Goal: Communication & Community: Answer question/provide support

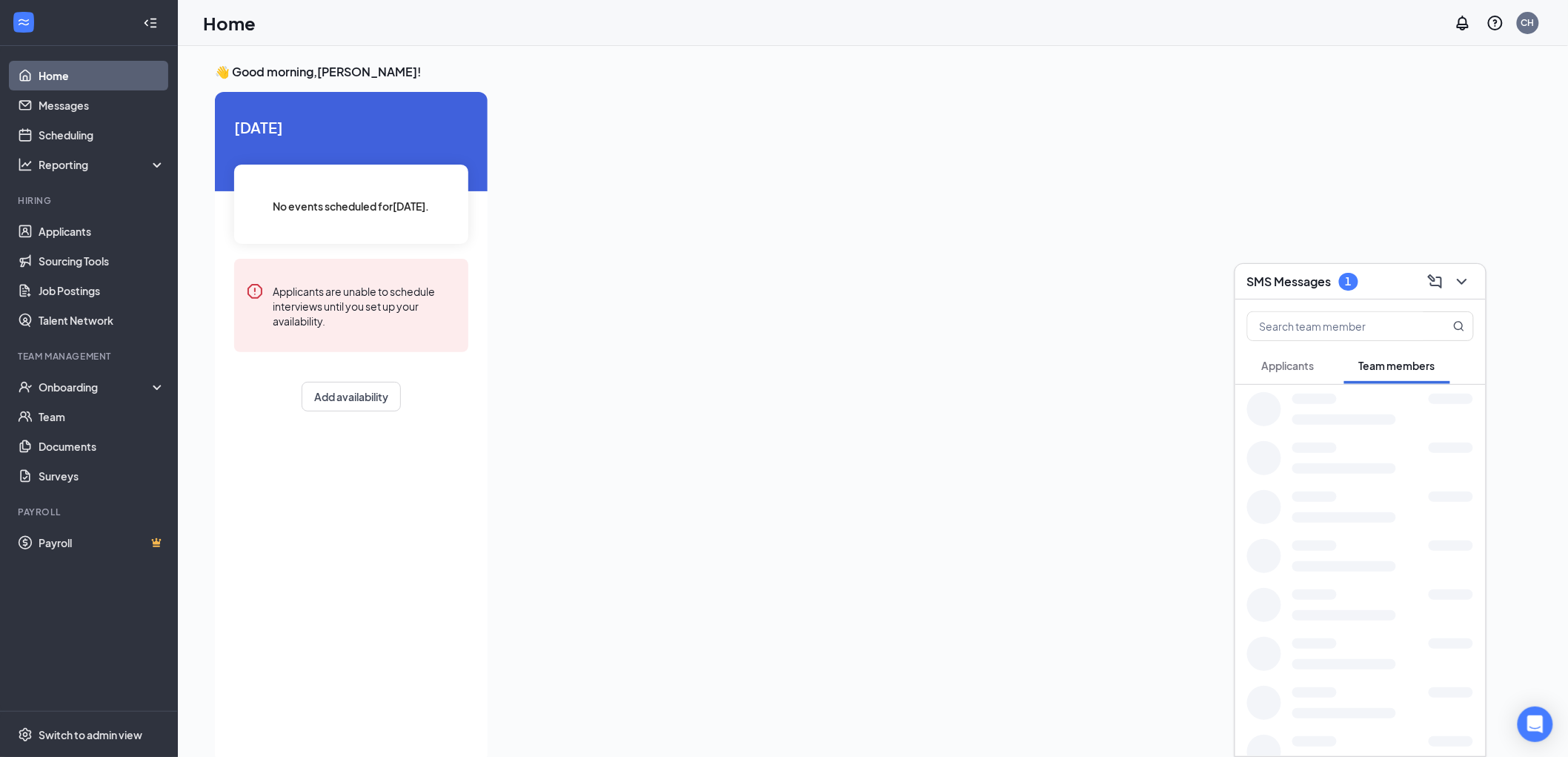
click at [1294, 365] on span "Applicants" at bounding box center [1288, 365] width 53 height 13
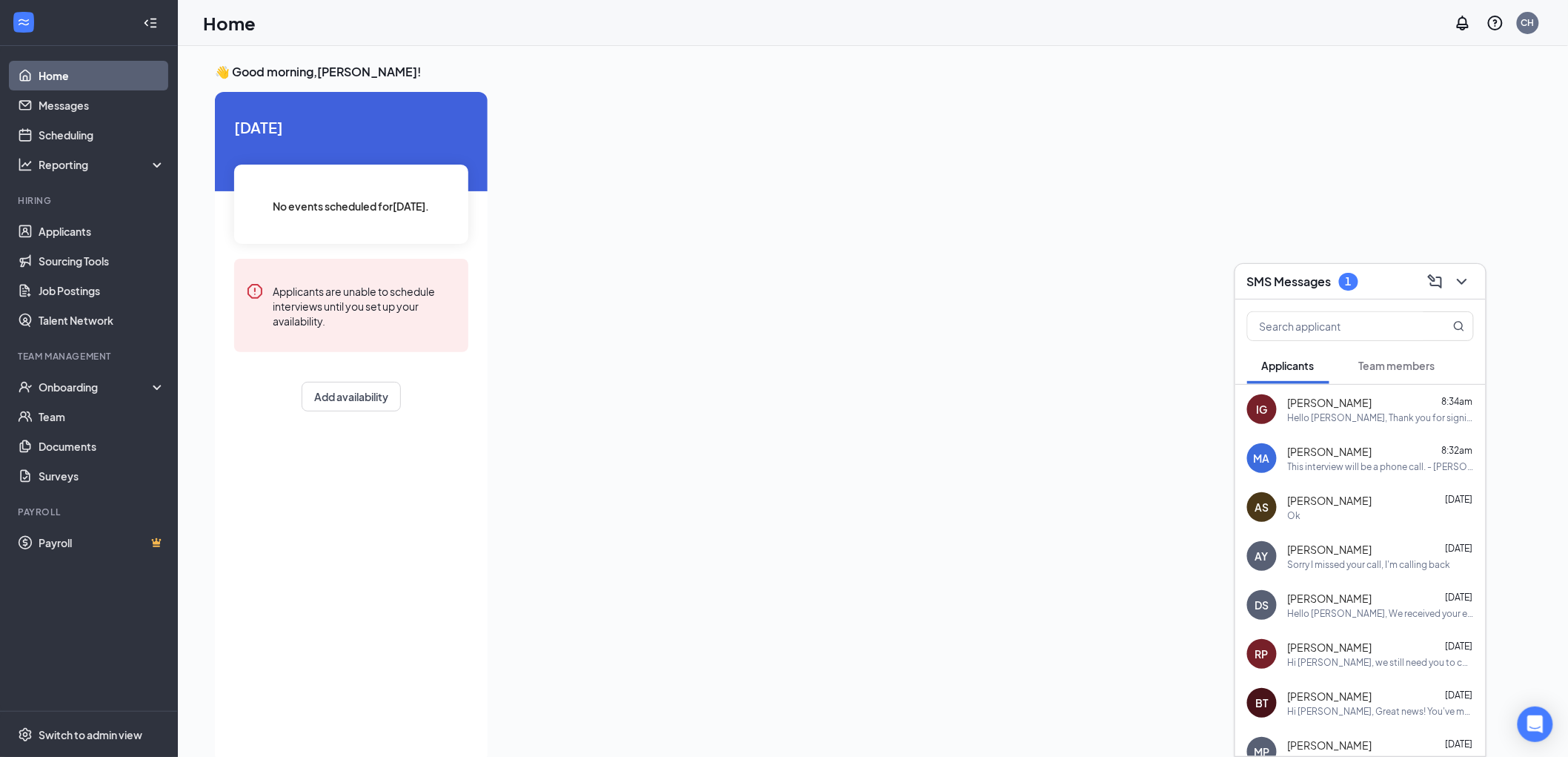
click at [1402, 360] on span "Team members" at bounding box center [1397, 365] width 76 height 13
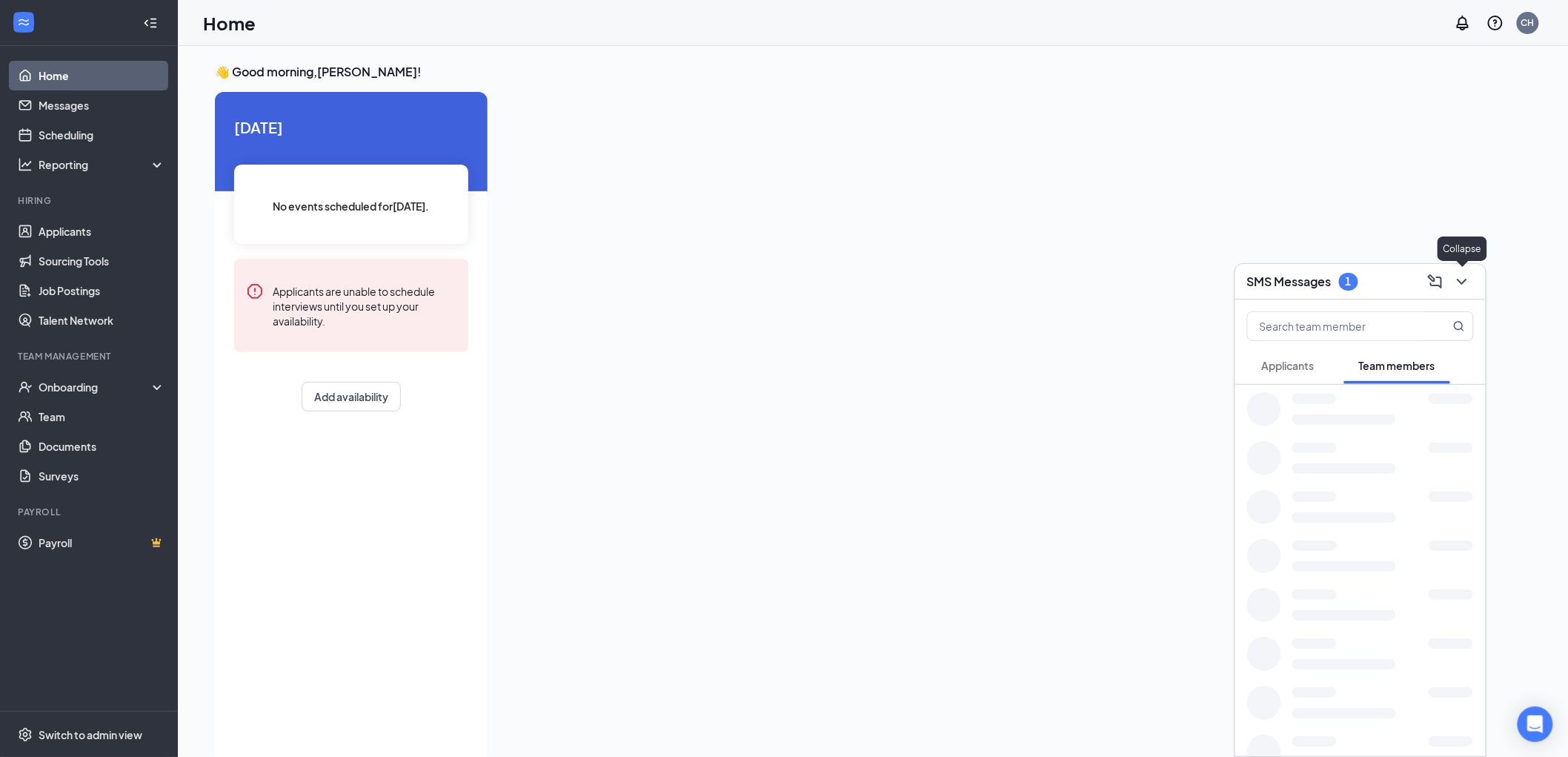
click at [1464, 279] on icon "ChevronDown" at bounding box center [1461, 281] width 18 height 18
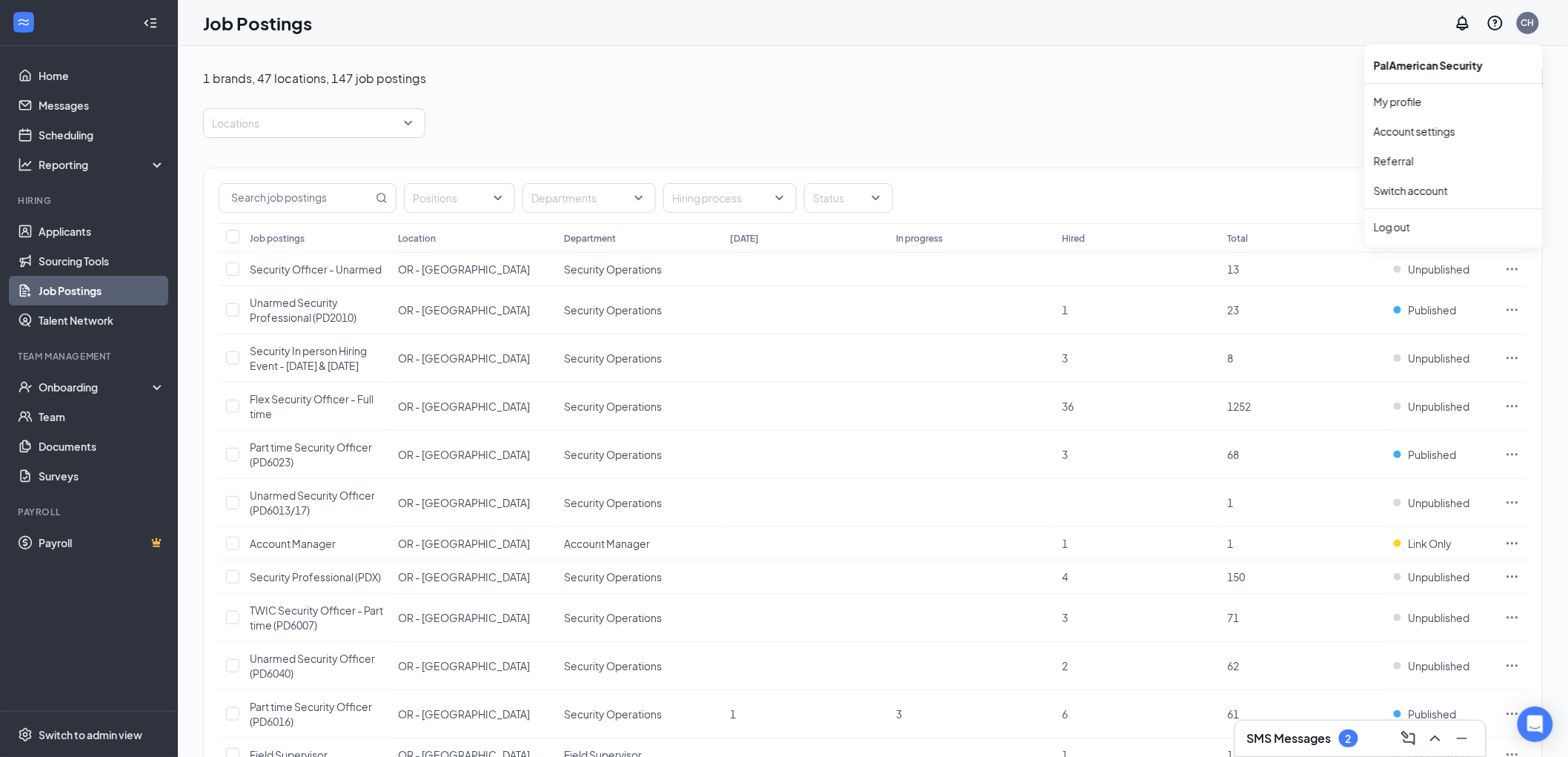
click at [1528, 24] on div "CH" at bounding box center [1528, 22] width 13 height 13
click at [1433, 129] on link "Account settings" at bounding box center [1453, 131] width 160 height 15
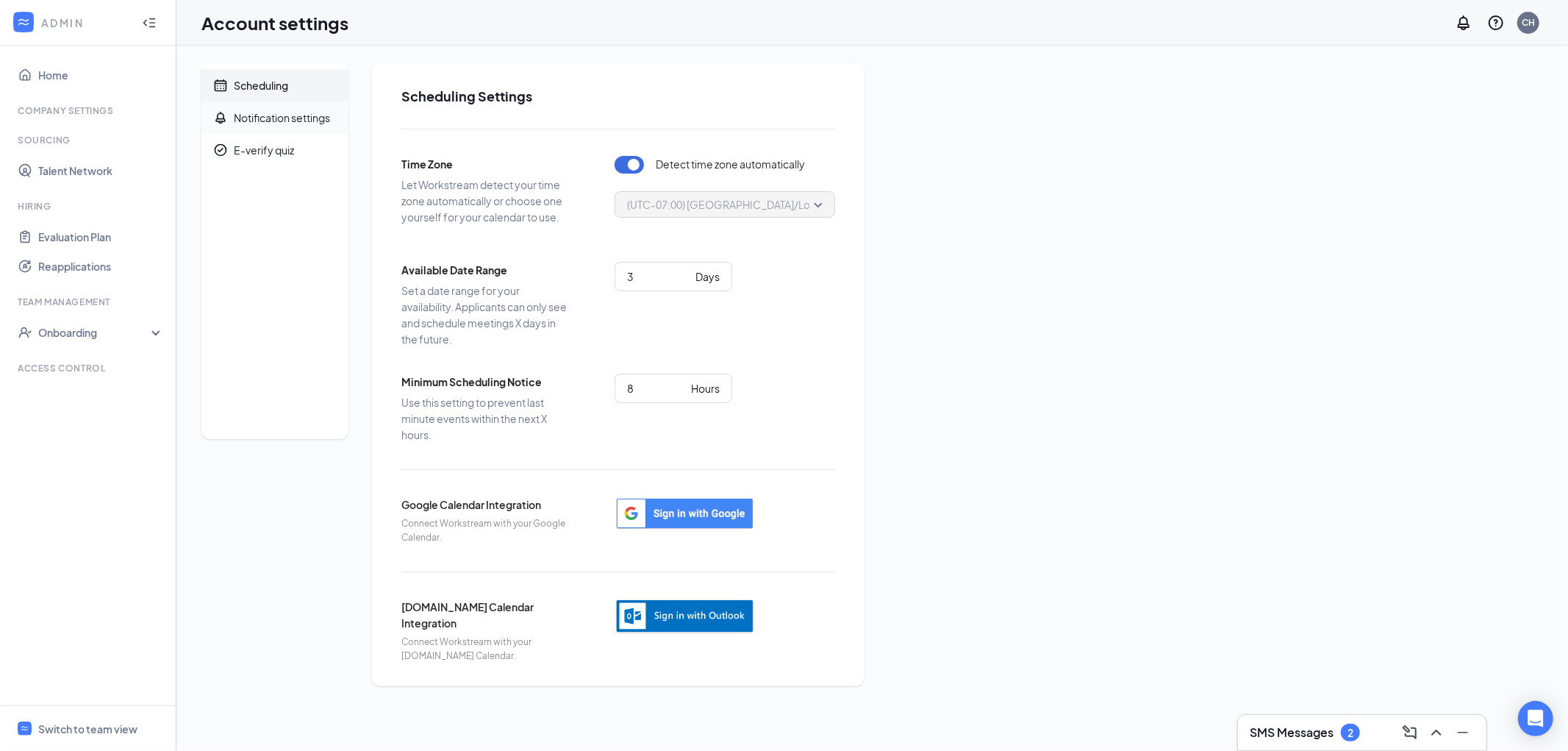
drag, startPoint x: 270, startPoint y: 117, endPoint x: 266, endPoint y: 123, distance: 7.2
click at [270, 116] on div "Notification settings" at bounding box center [282, 117] width 97 height 15
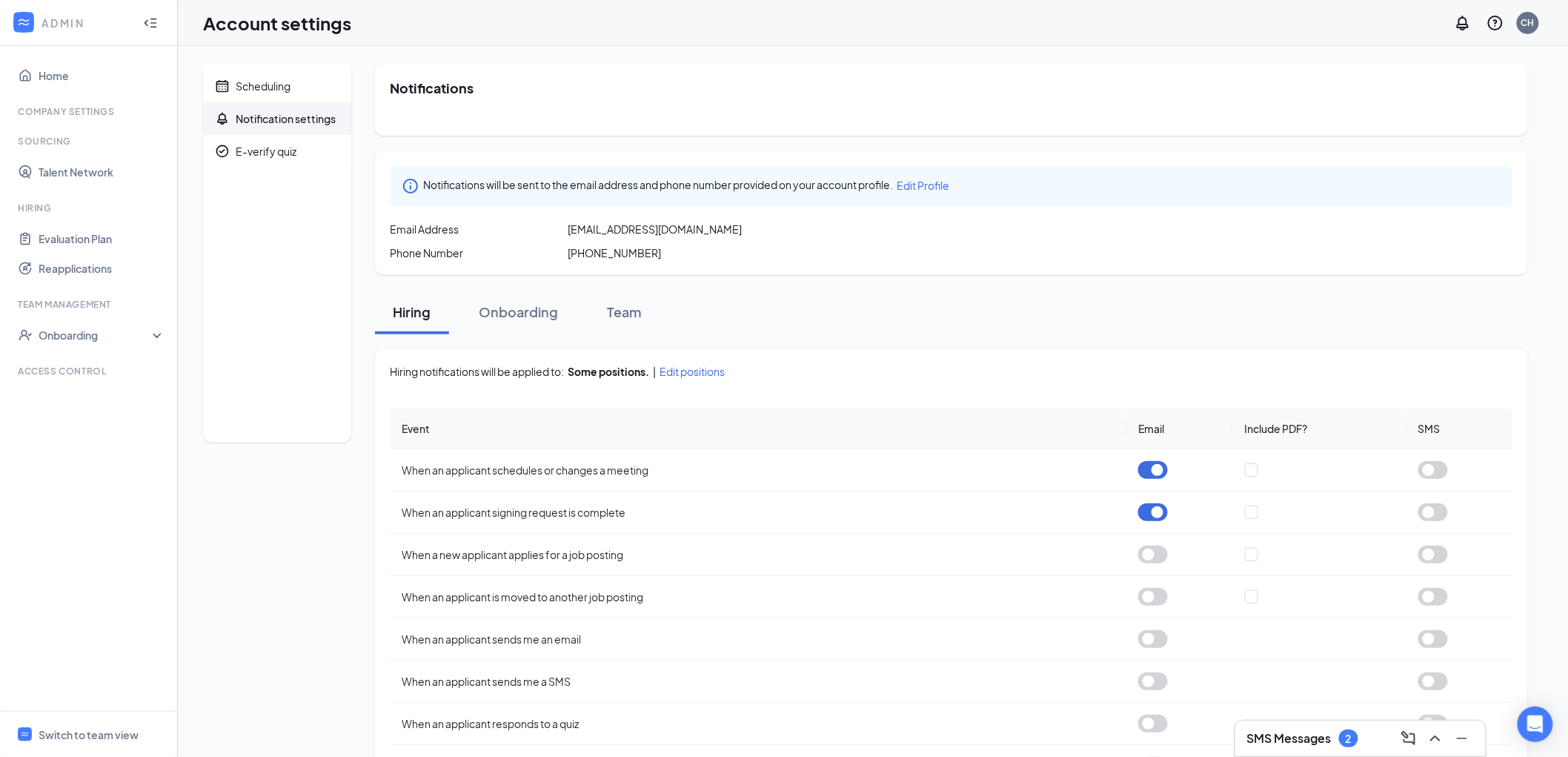
click at [691, 368] on span "Edit positions" at bounding box center [692, 372] width 65 height 15
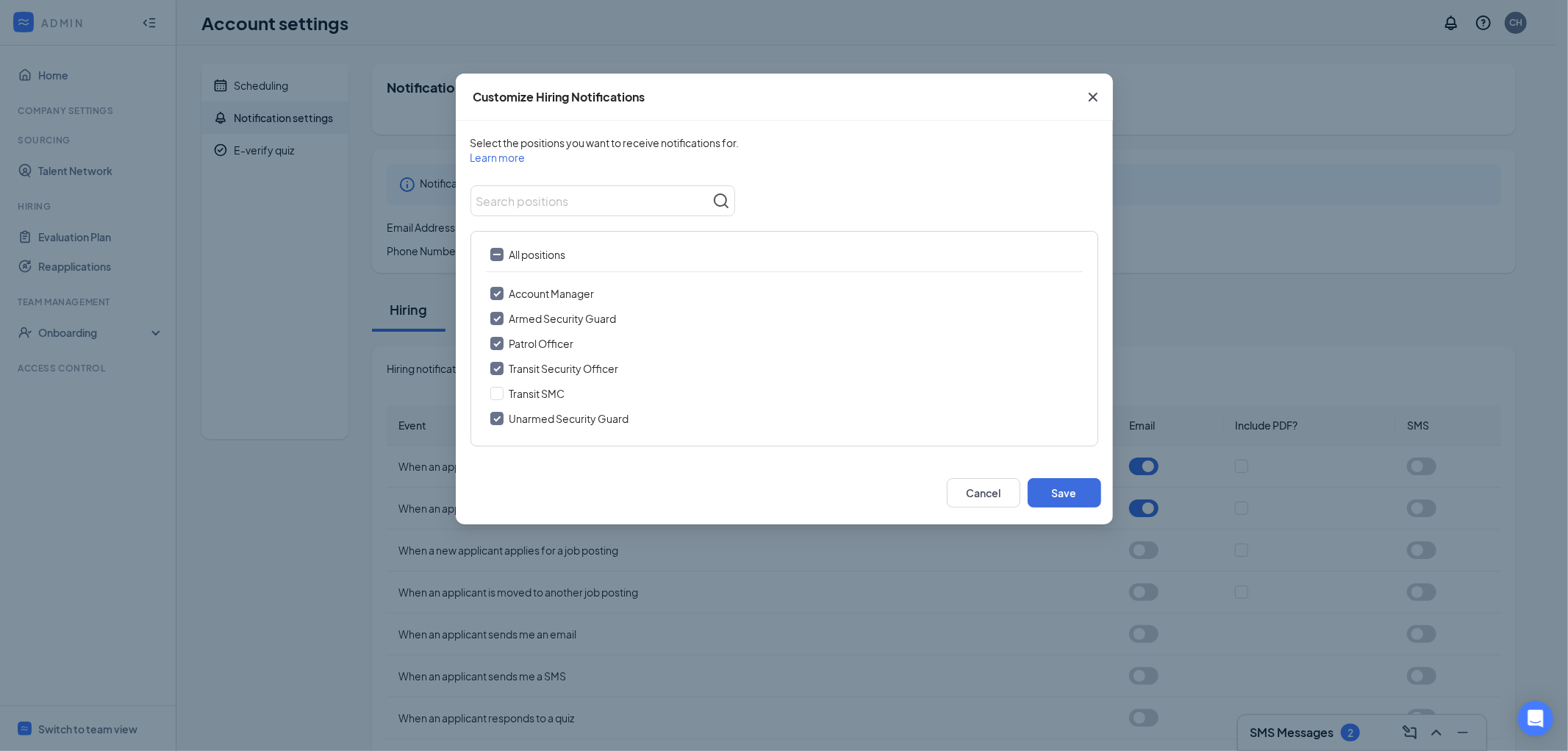
click at [494, 292] on input "Account Manager" at bounding box center [497, 293] width 13 height 13
checkbox input "false"
click at [495, 343] on input "Patrol Officer" at bounding box center [497, 343] width 13 height 13
checkbox input "false"
click at [496, 369] on input "Transit Security Officer" at bounding box center [497, 369] width 13 height 13
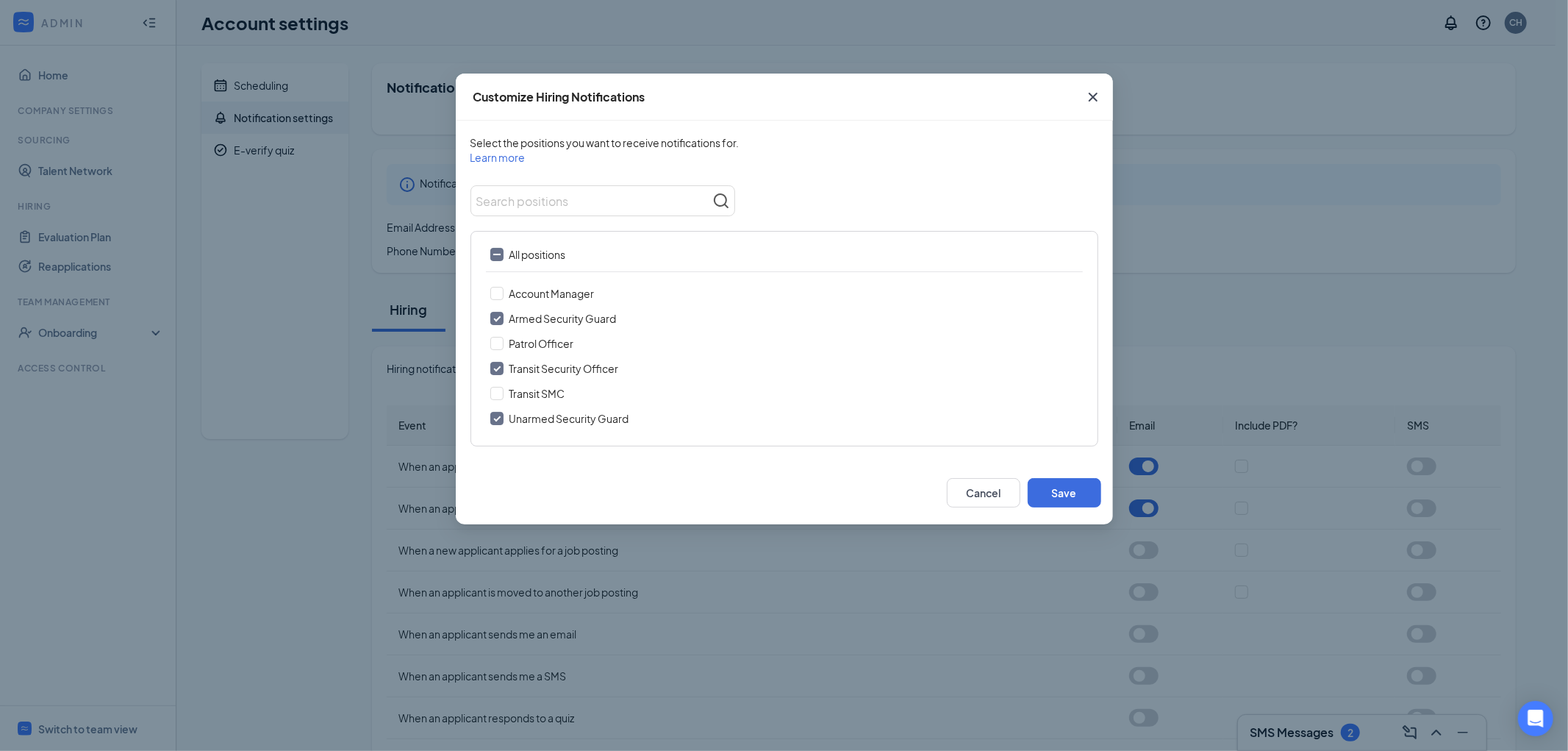
checkbox input "false"
click at [1063, 486] on button "Save" at bounding box center [1064, 492] width 73 height 29
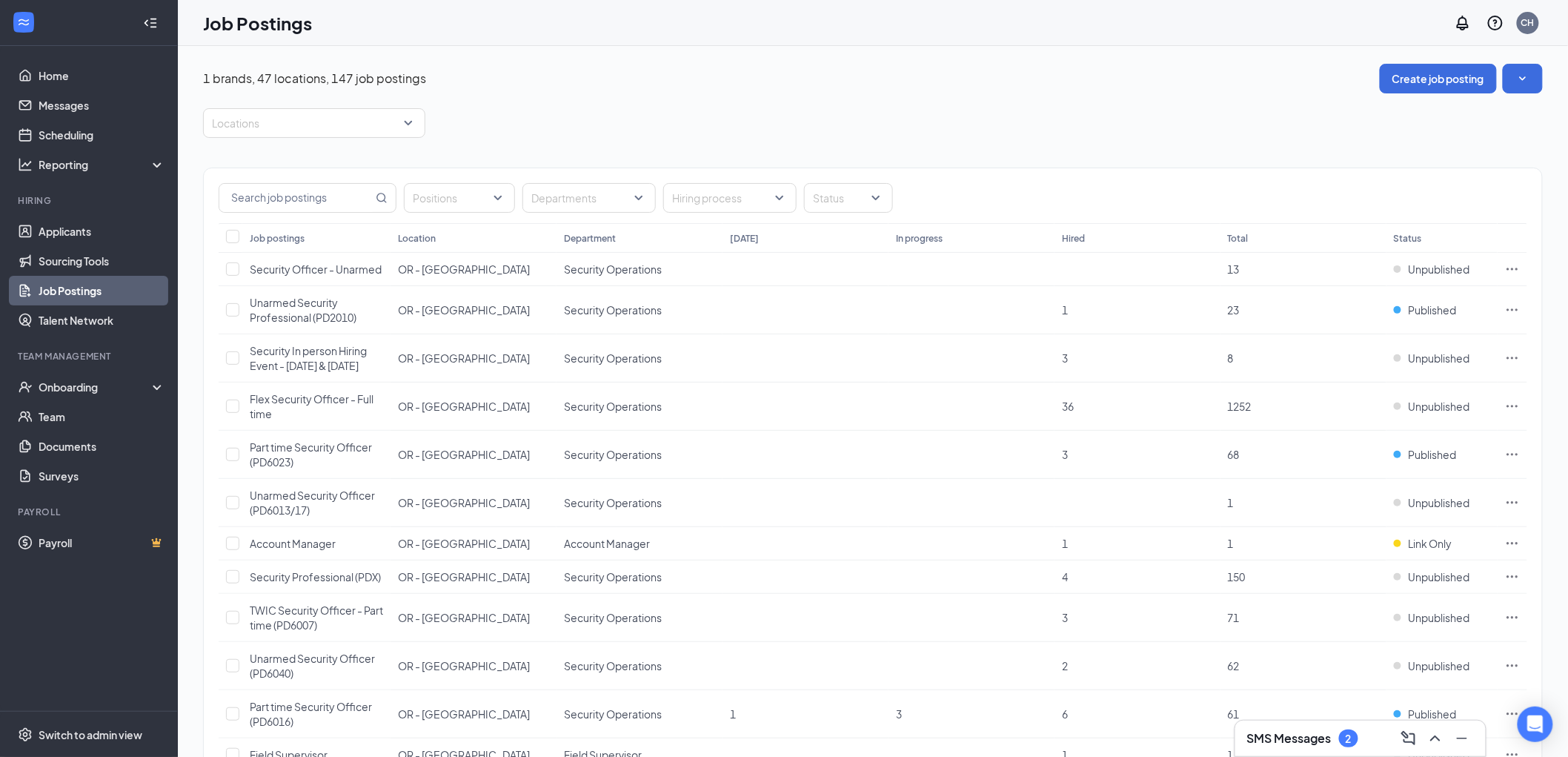
click at [1316, 738] on h3 "SMS Messages" at bounding box center [1289, 738] width 85 height 16
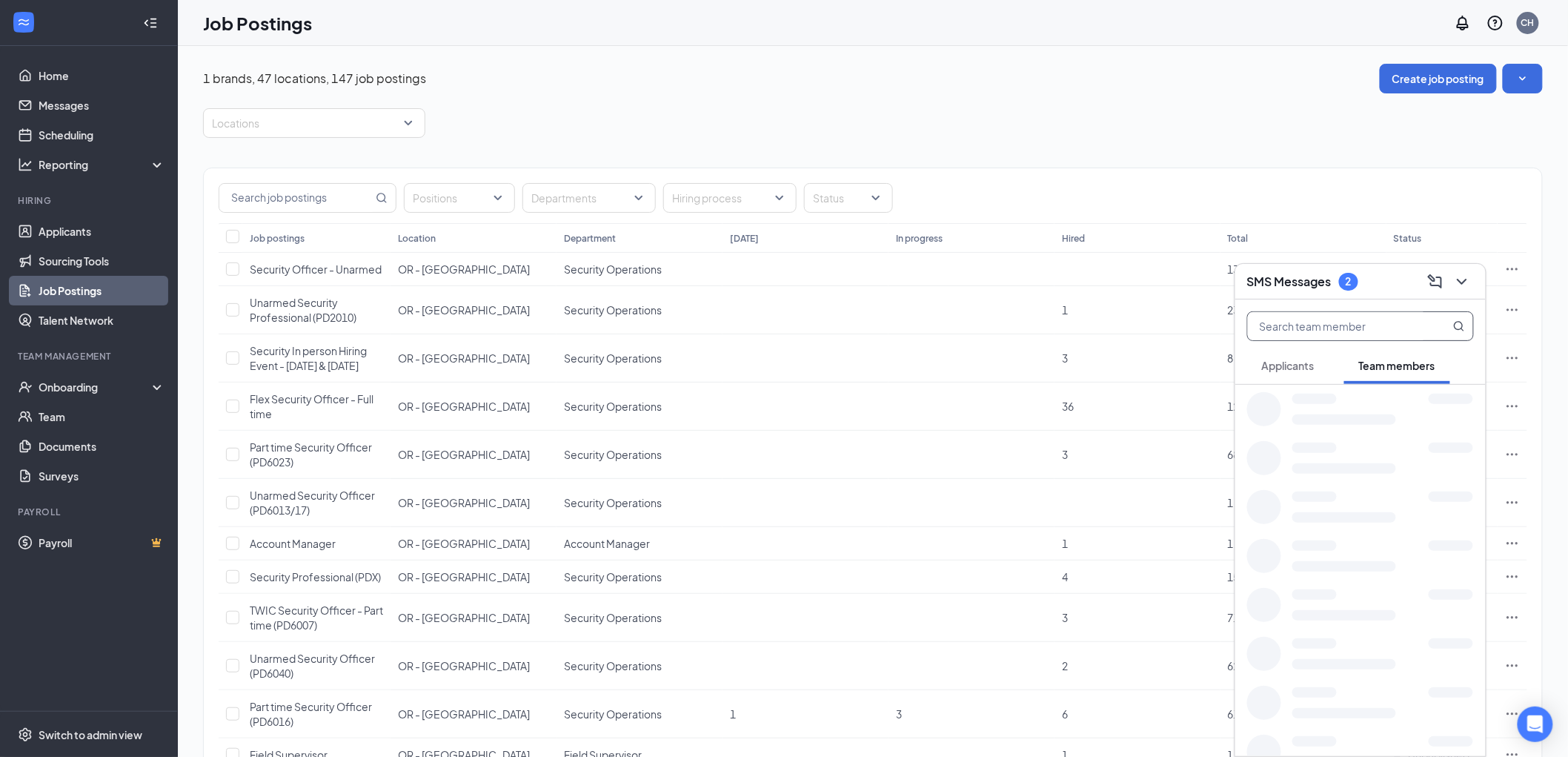
click at [1386, 321] on input "text" at bounding box center [1335, 326] width 175 height 29
drag, startPoint x: 1326, startPoint y: 335, endPoint x: 1099, endPoint y: 297, distance: 230.2
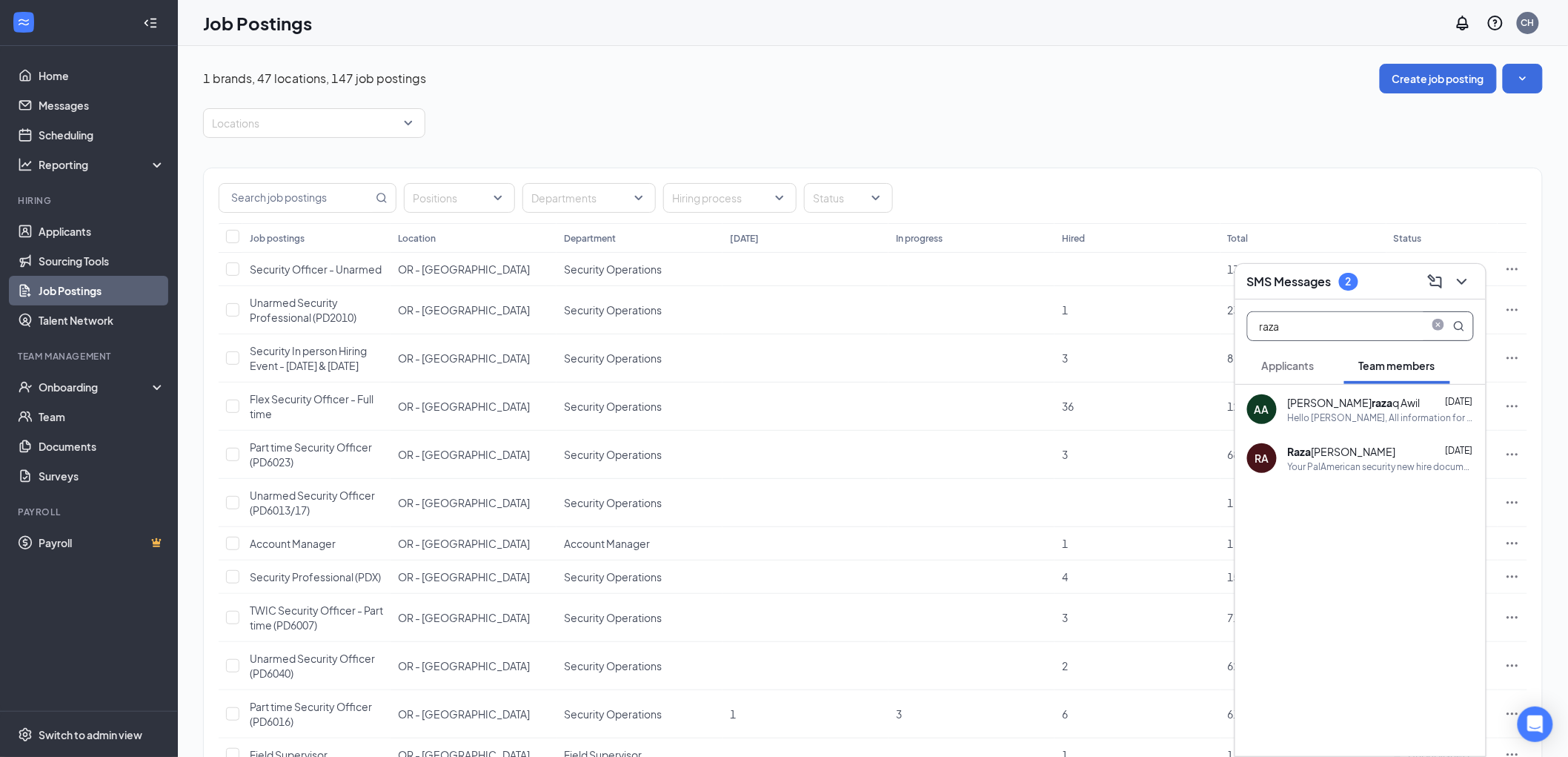
type input "raza"
click at [1291, 460] on div "Your PalAmerican security new hire documents are incomplete. Please click on th…" at bounding box center [1381, 466] width 186 height 13
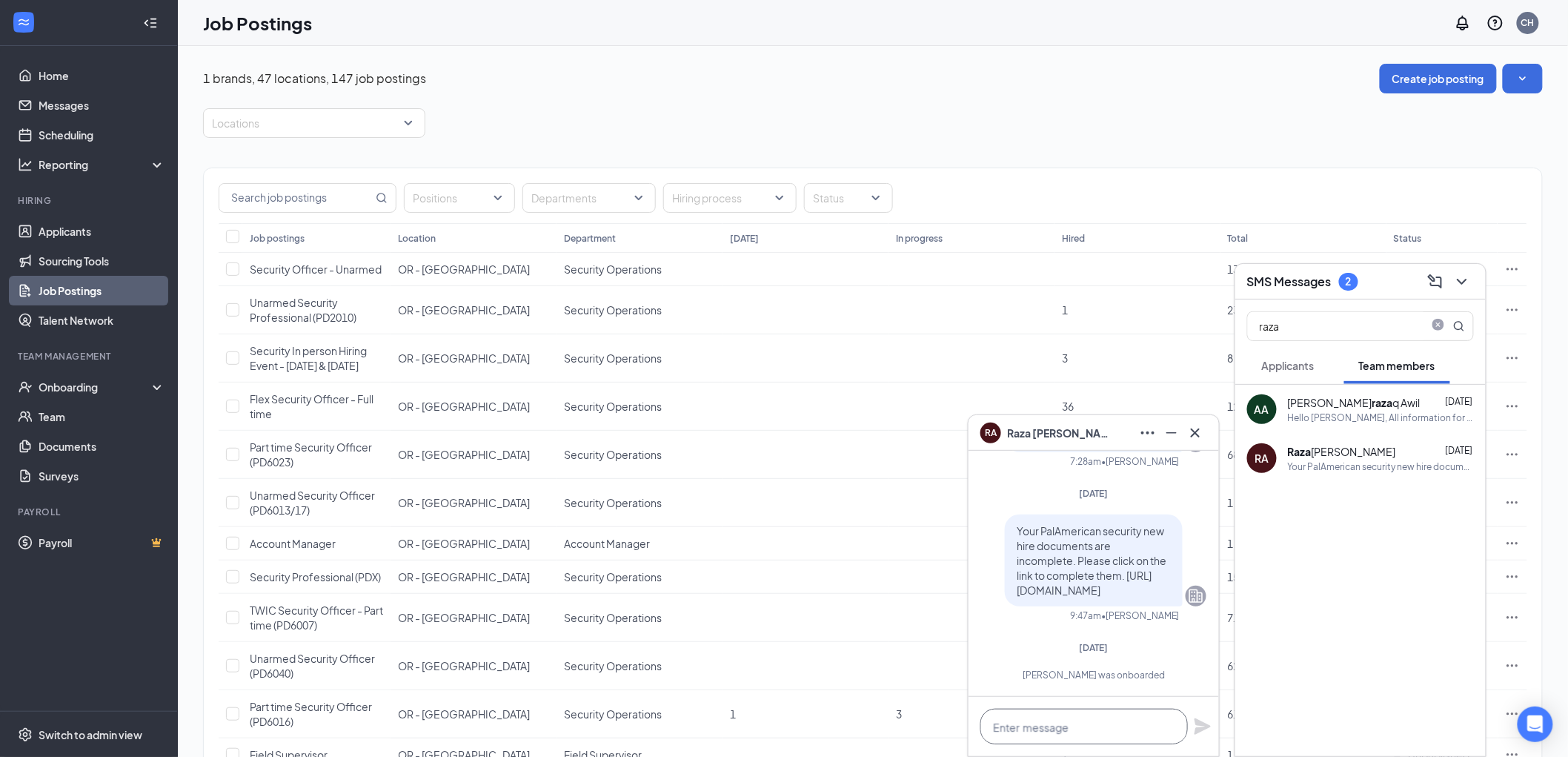
click at [1054, 728] on textarea at bounding box center [1083, 726] width 207 height 35
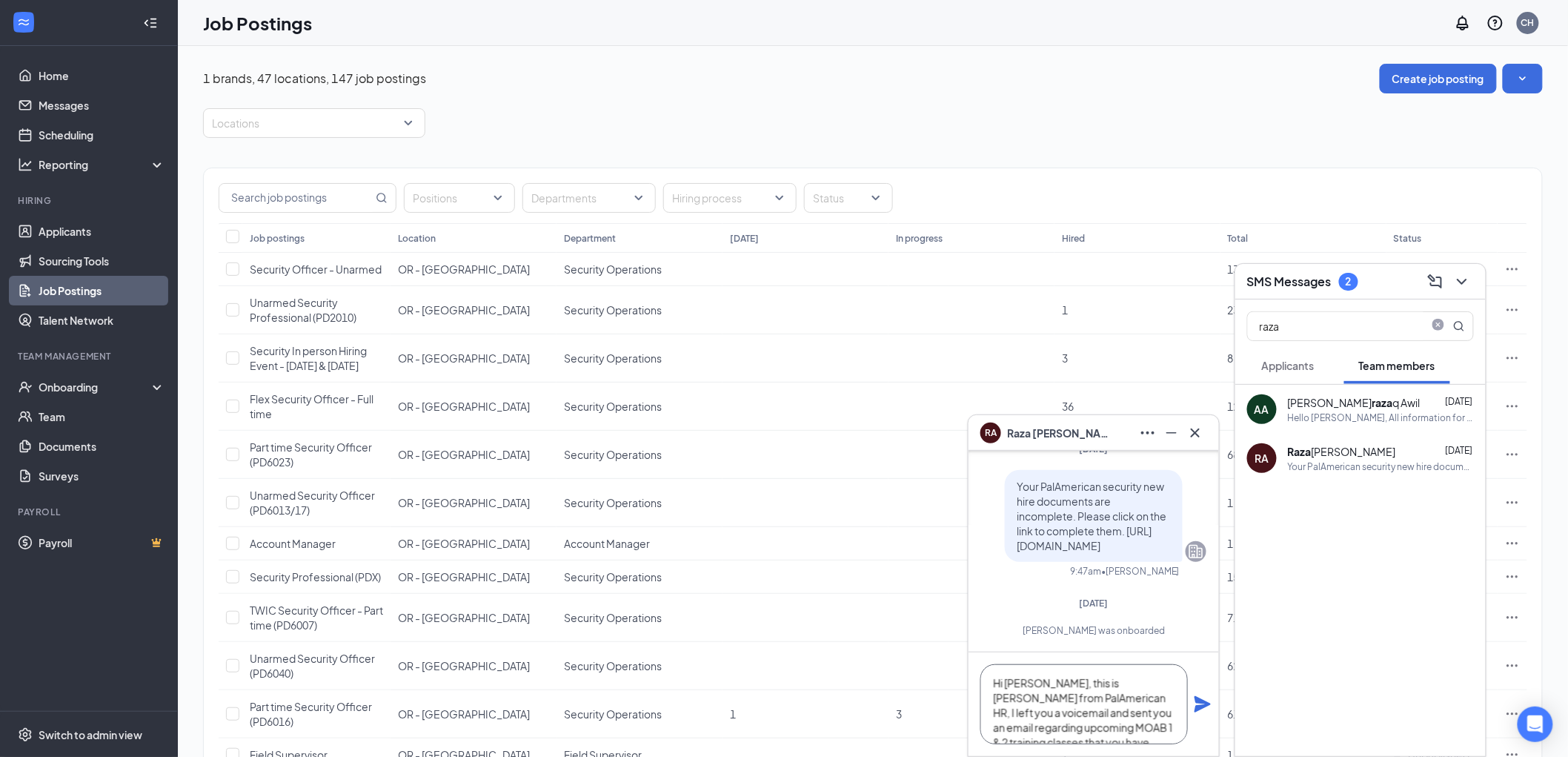
type textarea "Hi [PERSON_NAME], this is [PERSON_NAME] from PalAmerican HR, I left you a voice…"
click at [1202, 707] on icon "Plane" at bounding box center [1202, 703] width 16 height 16
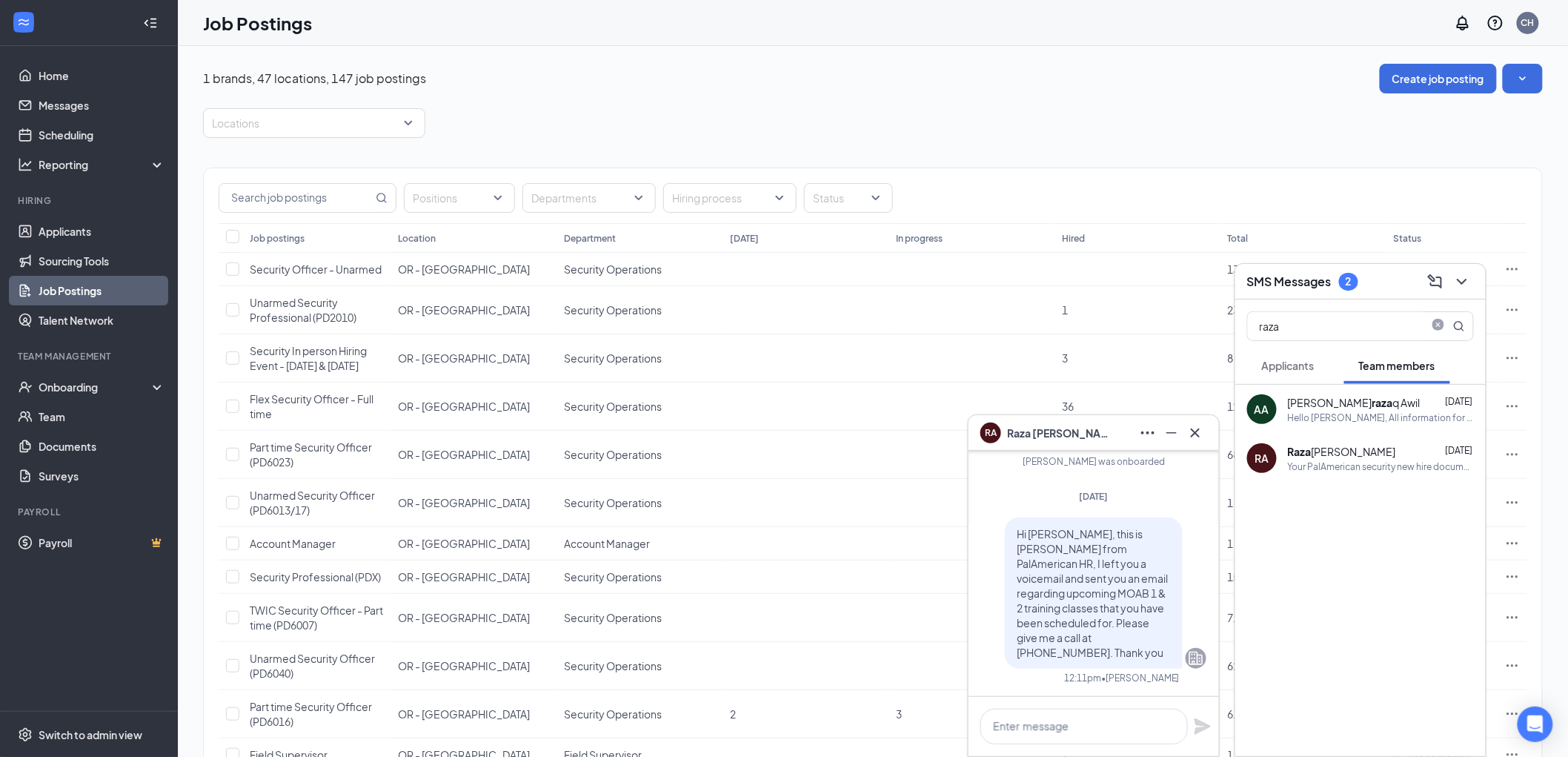
scroll to position [0, 0]
click at [1202, 432] on icon "Cross" at bounding box center [1195, 432] width 18 height 18
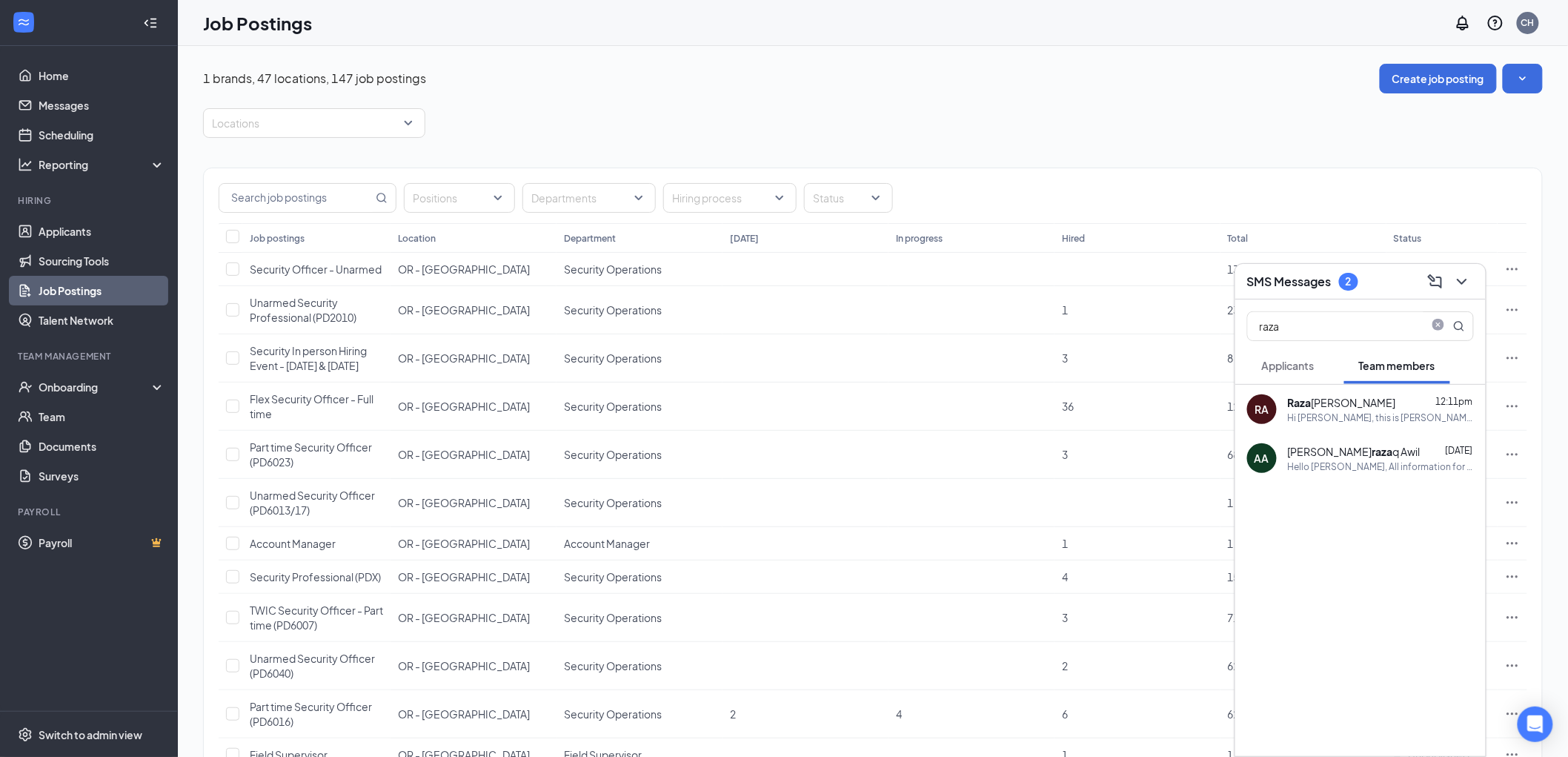
click at [1331, 403] on div "[PERSON_NAME] 12:11pm" at bounding box center [1381, 403] width 186 height 15
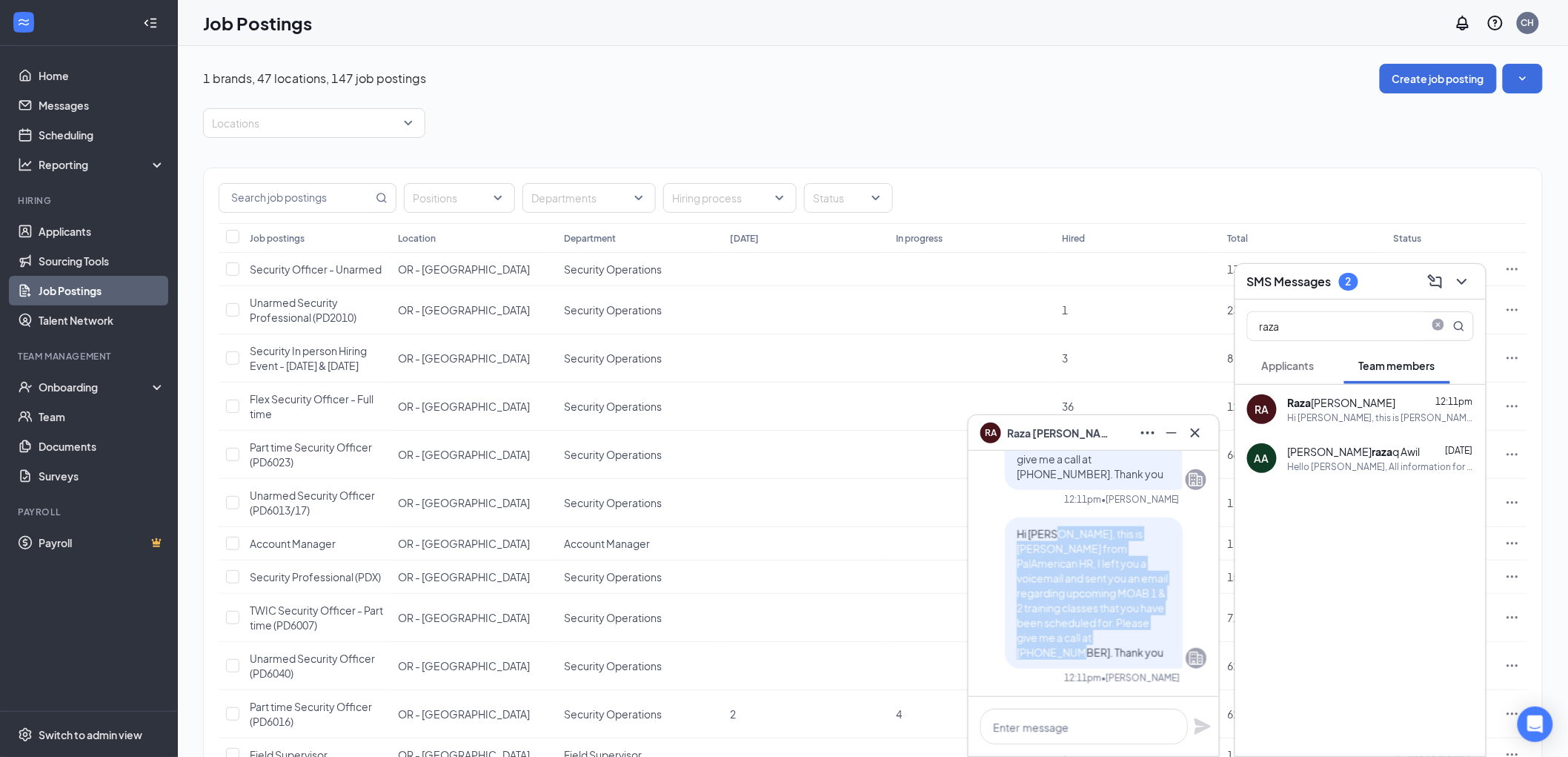
drag, startPoint x: 1077, startPoint y: 656, endPoint x: 1042, endPoint y: 551, distance: 110.7
click at [1042, 551] on p "Hi [PERSON_NAME], this is [PERSON_NAME] from PalAmerican HR, I left you a voice…" at bounding box center [1094, 593] width 154 height 133
copy span "this is [PERSON_NAME] from PalAmerican HR, I left you a voicemail and sent you …"
click at [1196, 432] on icon "Cross" at bounding box center [1195, 432] width 9 height 9
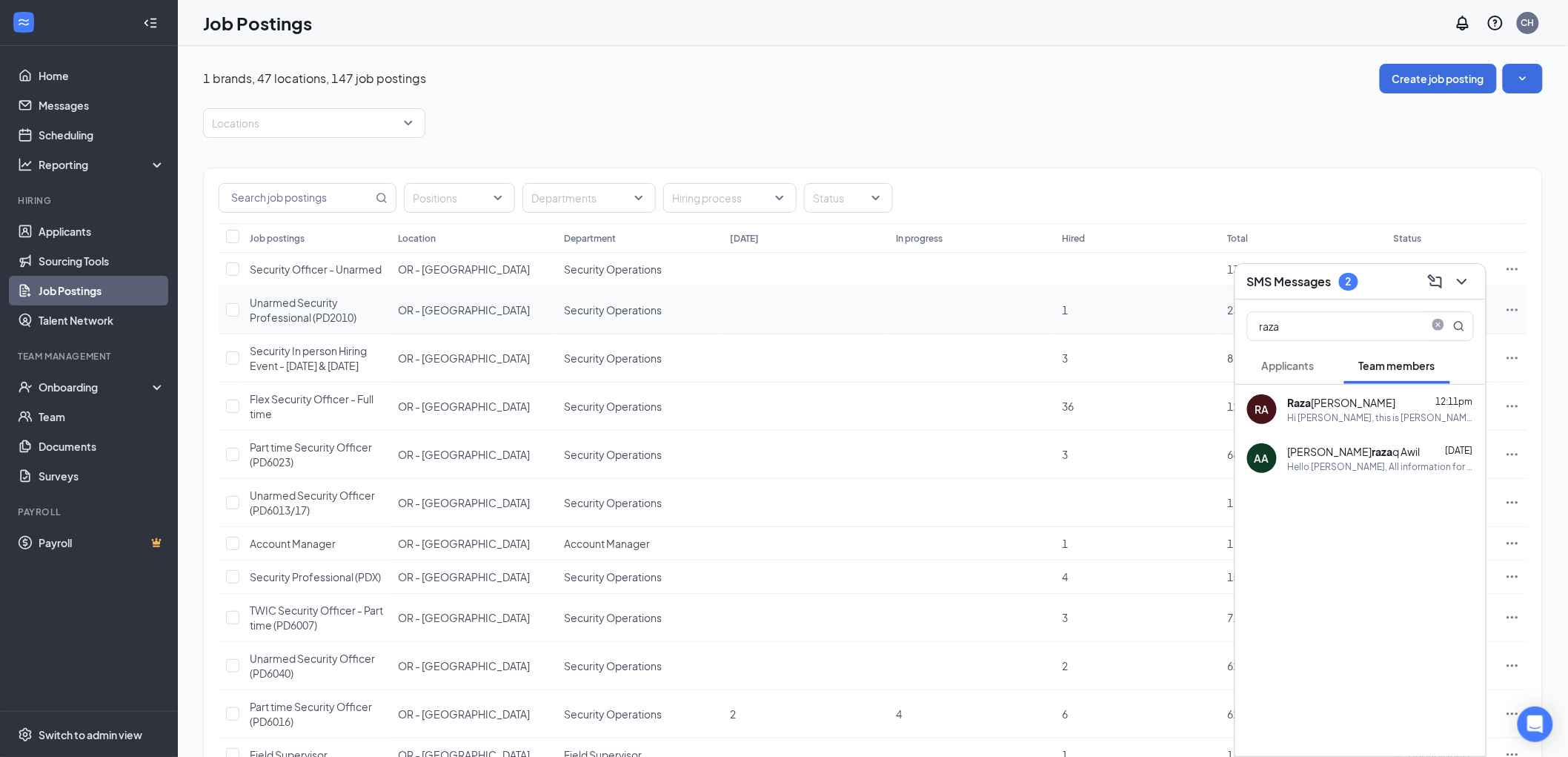
drag, startPoint x: 1298, startPoint y: 329, endPoint x: 1232, endPoint y: 326, distance: 66.1
type input "rice"
click at [1294, 499] on div "[PERSON_NAME]" at bounding box center [1341, 506] width 107 height 15
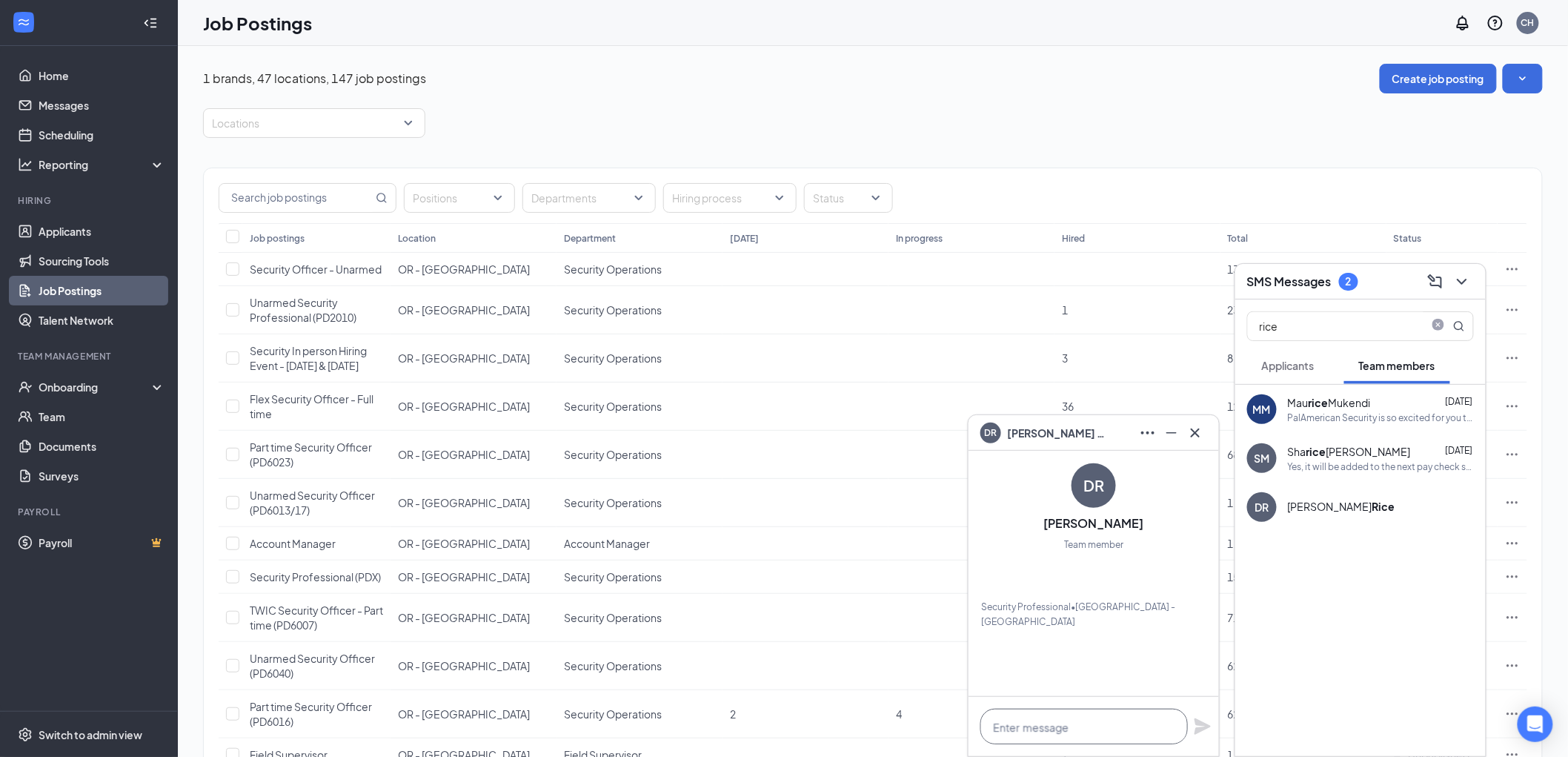
click at [1065, 724] on textarea at bounding box center [1083, 726] width 207 height 35
paste textarea "this is [PERSON_NAME] from PalAmerican HR, I left you a voicemail and sent you …"
type textarea "Hi [PERSON_NAME], this is [PERSON_NAME] from PalAmerican HR, I left you a voice…"
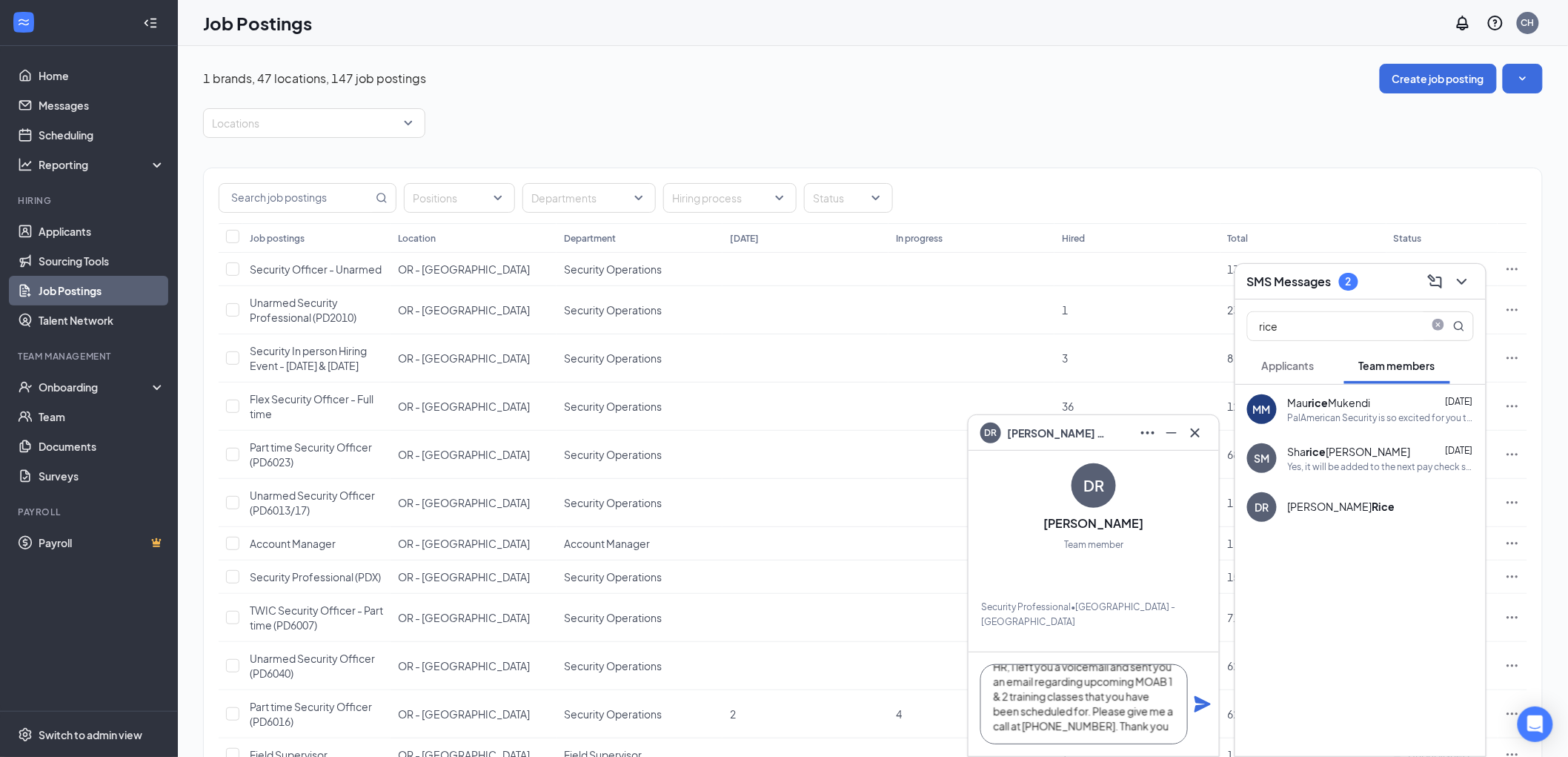
click at [1132, 707] on textarea "Hi [PERSON_NAME], this is [PERSON_NAME] from PalAmerican HR, I left you a voice…" at bounding box center [1083, 703] width 207 height 80
click at [1204, 704] on icon "Plane" at bounding box center [1202, 703] width 18 height 18
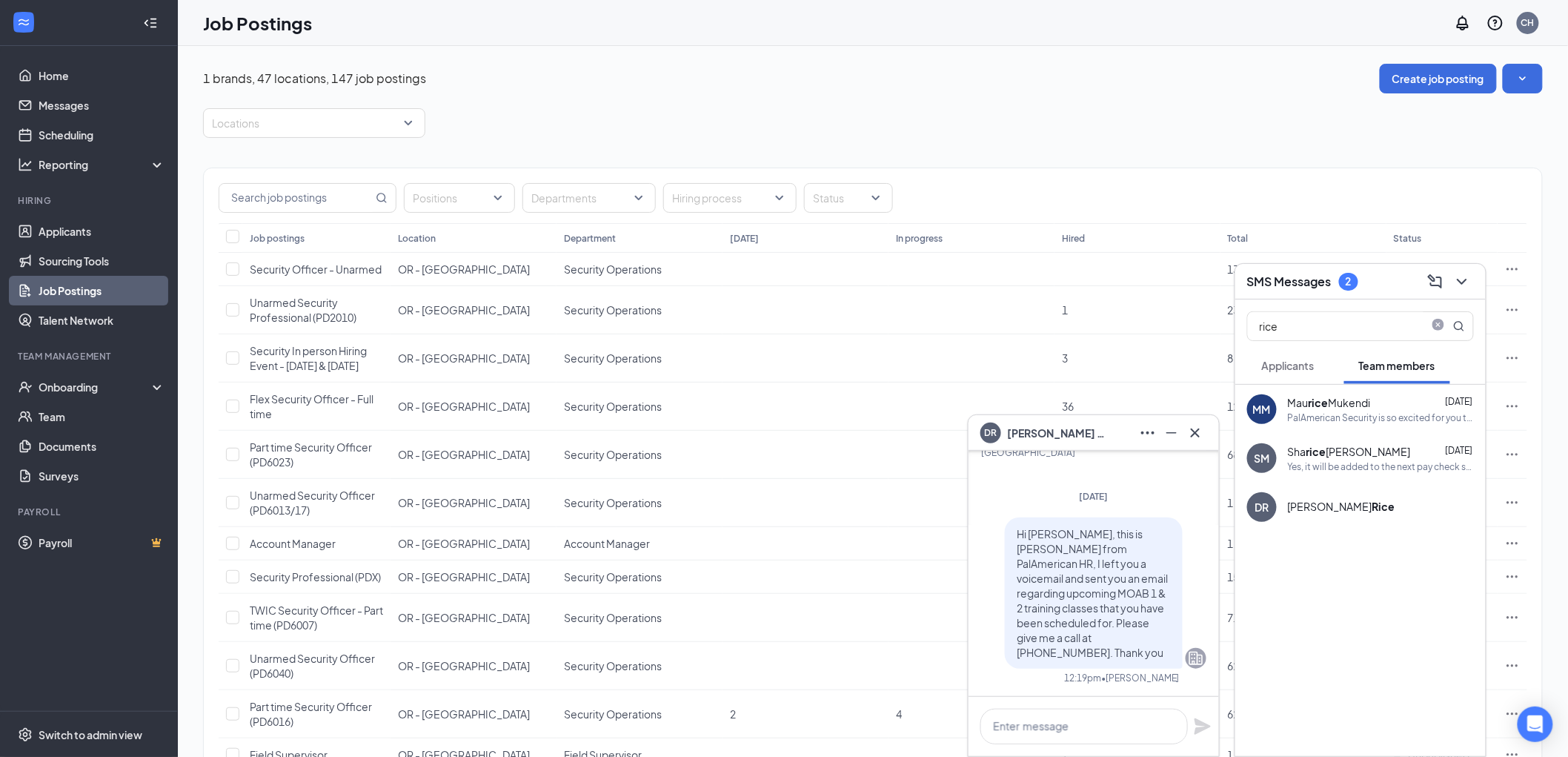
scroll to position [0, 0]
click at [1194, 428] on icon "Cross" at bounding box center [1195, 432] width 18 height 18
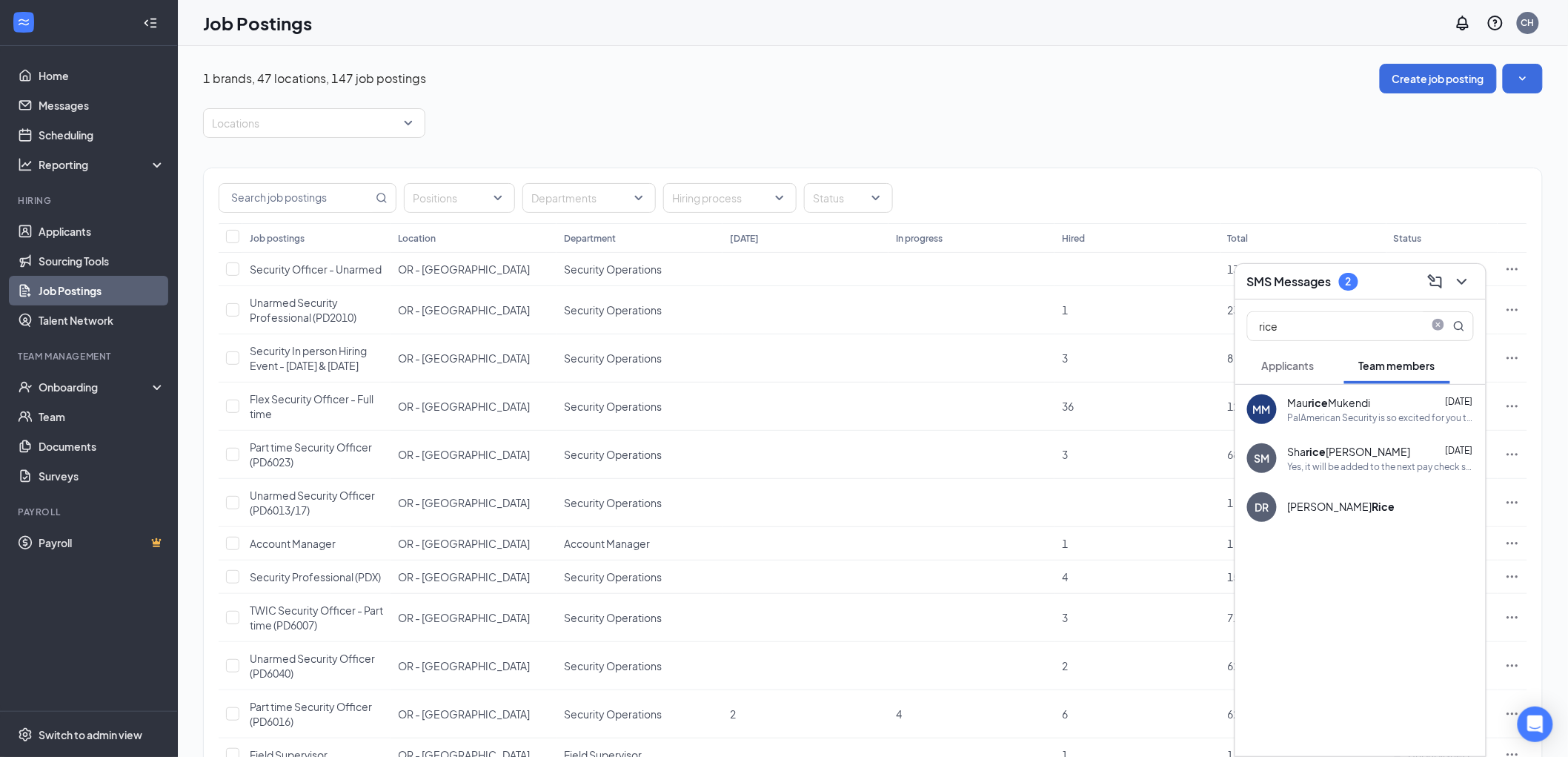
click at [1384, 362] on span "Team members" at bounding box center [1397, 365] width 76 height 13
click at [1294, 365] on span "Applicants" at bounding box center [1288, 365] width 53 height 13
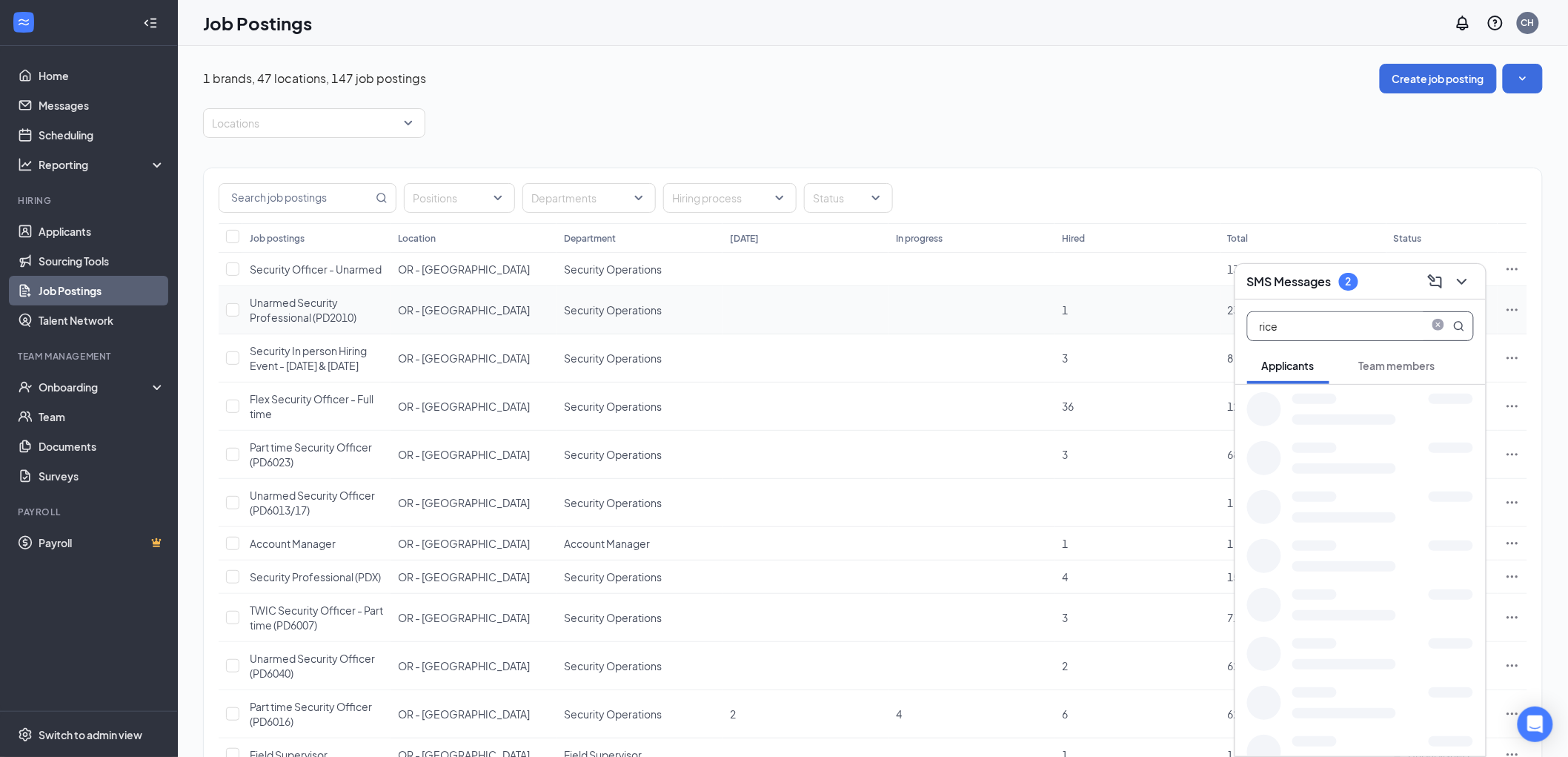
drag, startPoint x: 1293, startPoint y: 325, endPoint x: 1226, endPoint y: 316, distance: 67.6
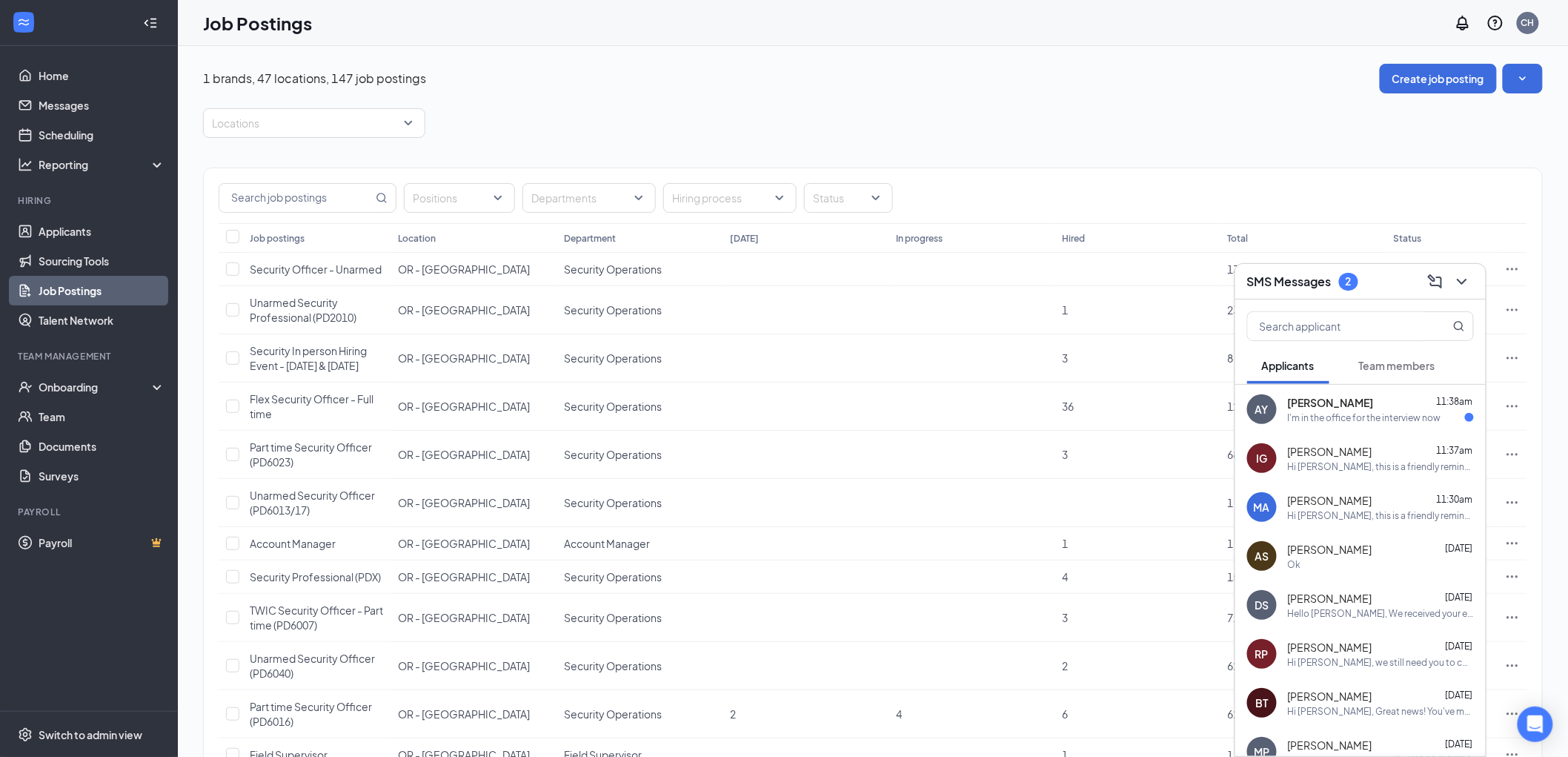
drag, startPoint x: 1373, startPoint y: 413, endPoint x: 1354, endPoint y: 441, distance: 33.8
click at [1373, 412] on div "I'm in the office for the interview now" at bounding box center [1364, 417] width 154 height 13
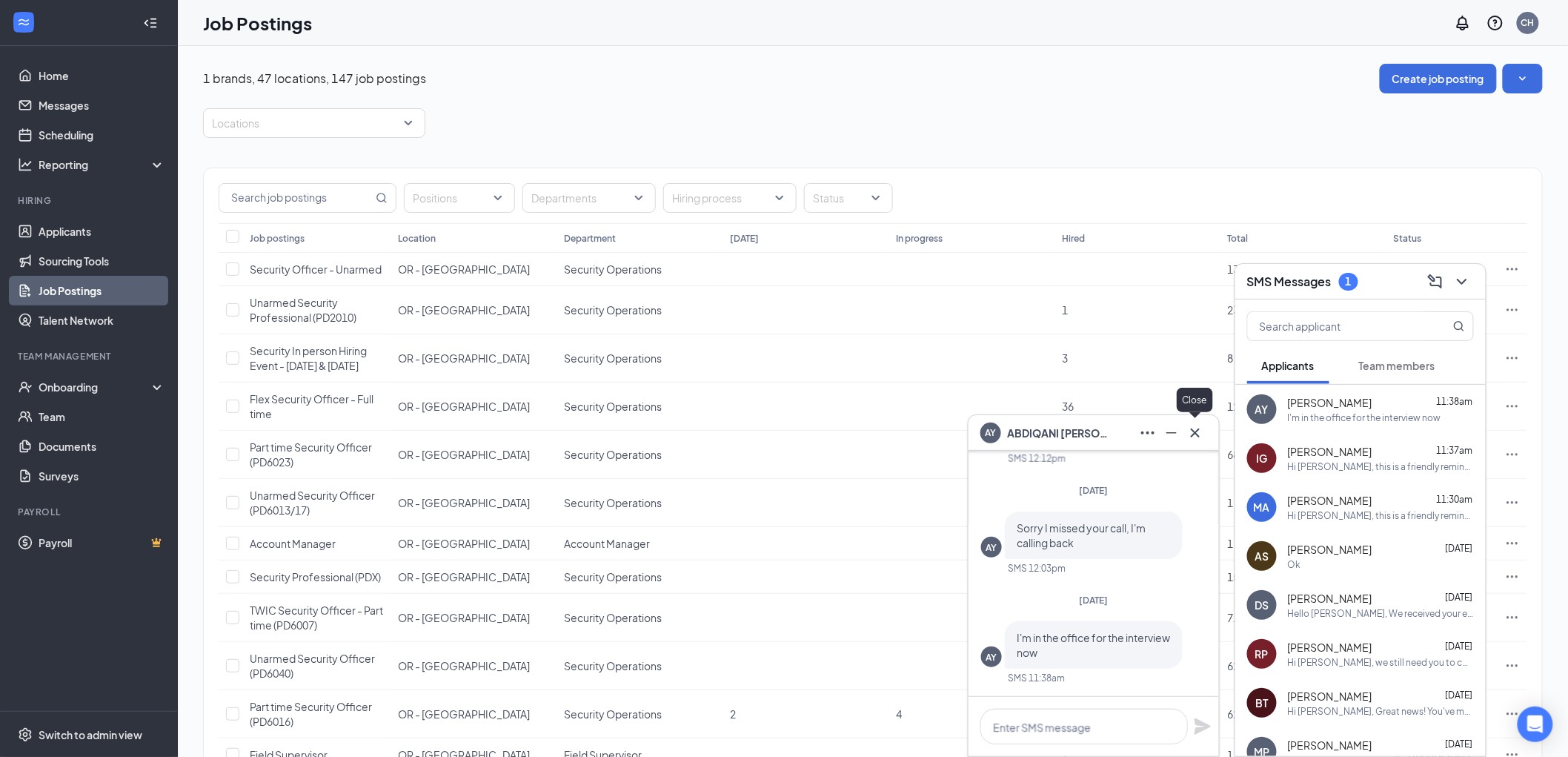
click at [1196, 430] on icon "Cross" at bounding box center [1195, 432] width 18 height 18
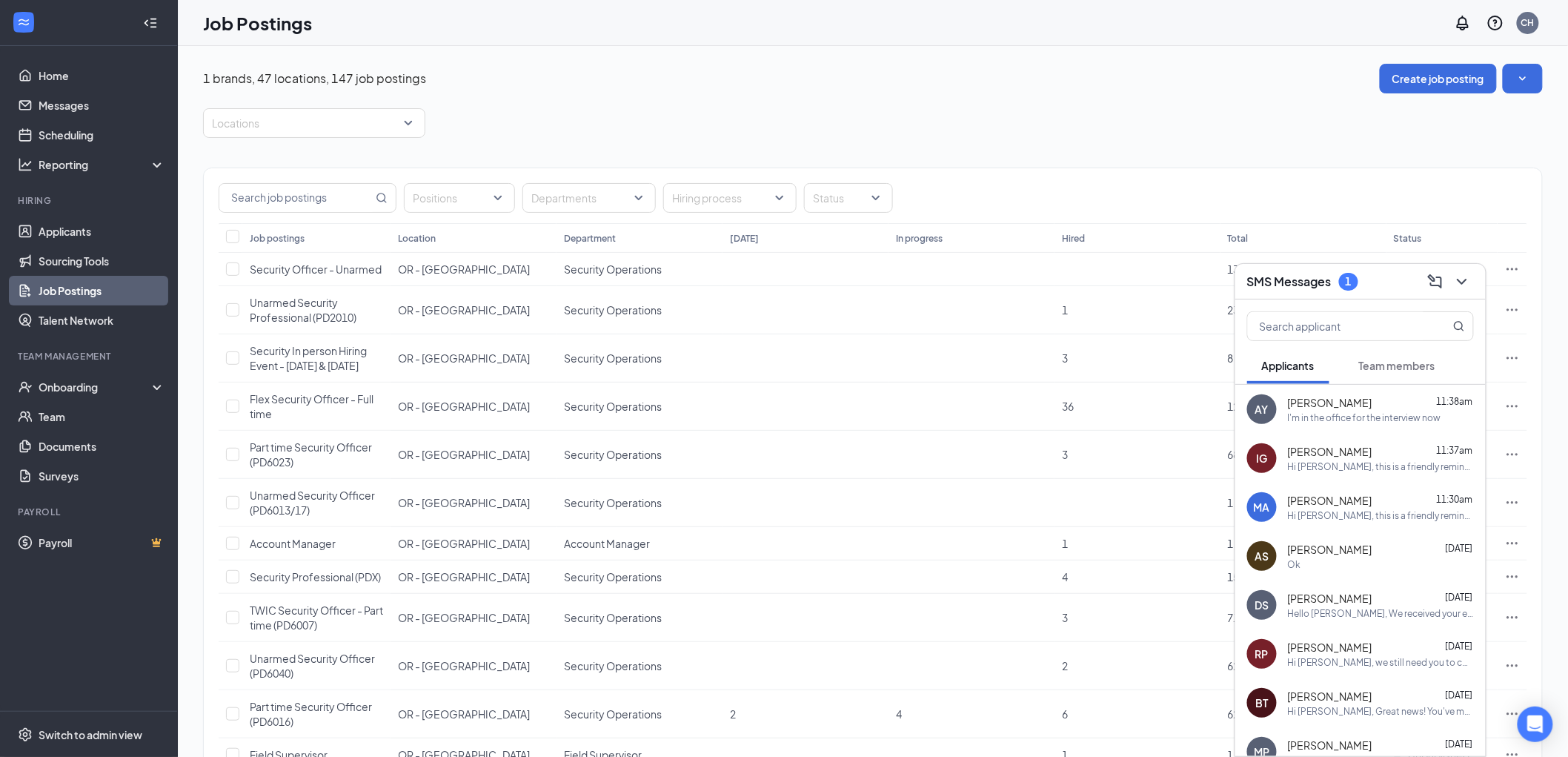
click at [1406, 367] on span "Team members" at bounding box center [1397, 365] width 76 height 13
